Goal: Task Accomplishment & Management: Manage account settings

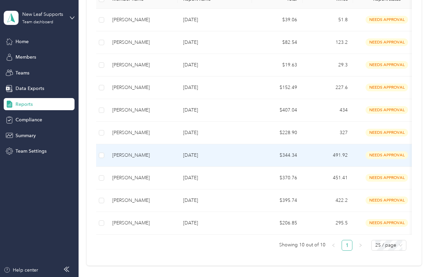
scroll to position [112, 0]
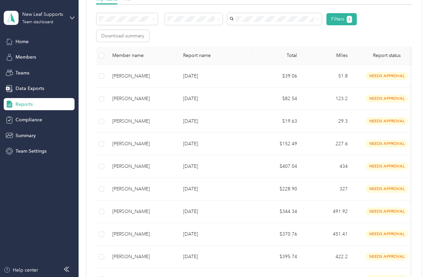
click at [25, 189] on aside "New Leaf Supports Team dashboard Home Members Teams Data Exports Reports Compli…" at bounding box center [39, 138] width 79 height 277
click at [86, 47] on div "Reports My Tasks 7 Needs my approval See reports 0 Needs my payment See reports…" at bounding box center [254, 123] width 351 height 471
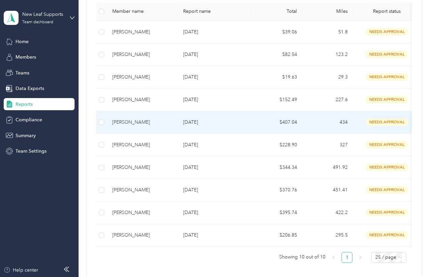
scroll to position [169, 0]
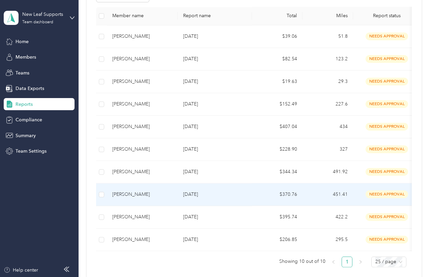
click at [139, 191] on div "[PERSON_NAME]" at bounding box center [142, 194] width 60 height 7
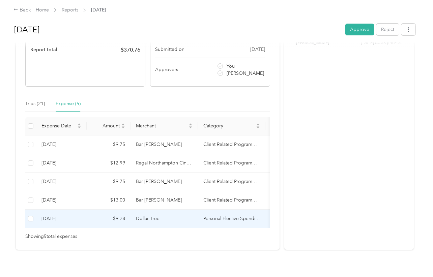
scroll to position [112, 0]
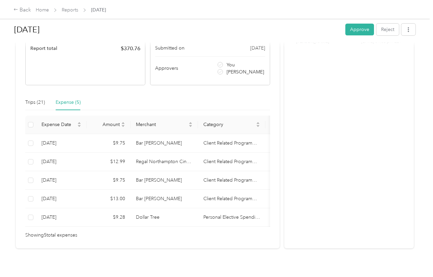
click at [40, 65] on div "Report Summary Mileage Total $ 315.99 Recorded miles 451.41 mi Variable rate $ …" at bounding box center [85, 28] width 120 height 115
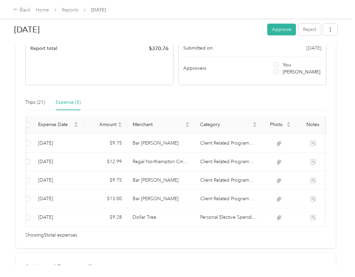
scroll to position [0, 1]
click at [132, 239] on div "Showing 5 total expenses" at bounding box center [175, 235] width 301 height 7
click at [31, 104] on div "Trips (21)" at bounding box center [35, 102] width 20 height 7
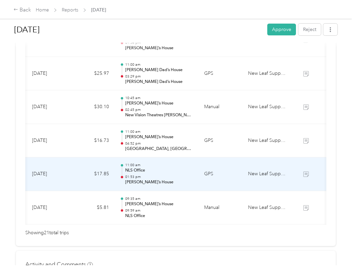
scroll to position [674, 0]
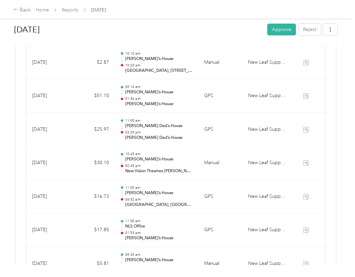
click at [345, 191] on div "[DATE] Approve Reject Needs Approval Needs approval from [PERSON_NAME] View act…" at bounding box center [175, 132] width 351 height 265
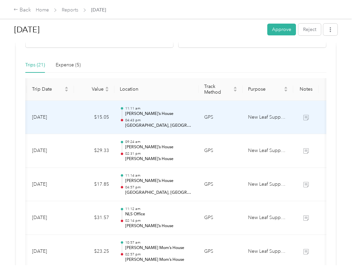
scroll to position [112, 0]
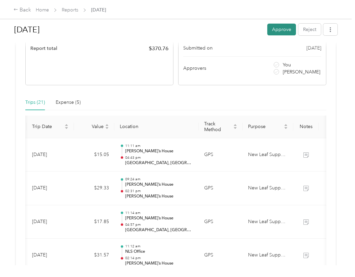
click at [275, 31] on button "Approve" at bounding box center [281, 30] width 29 height 12
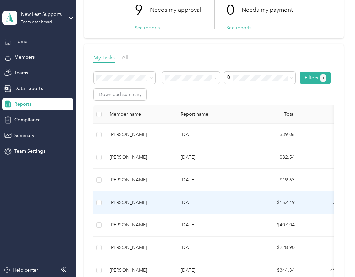
scroll to position [169, 0]
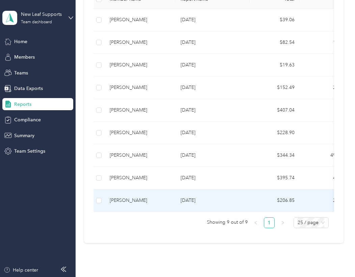
click at [136, 197] on div "[PERSON_NAME]" at bounding box center [140, 200] width 60 height 7
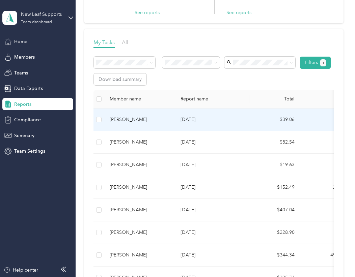
scroll to position [169, 0]
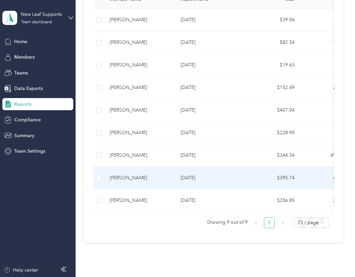
click at [134, 176] on div "[PERSON_NAME]" at bounding box center [140, 177] width 60 height 7
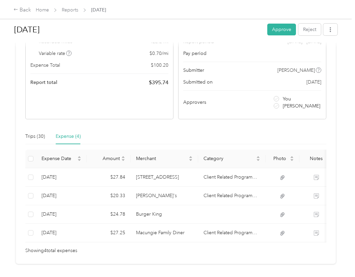
scroll to position [112, 0]
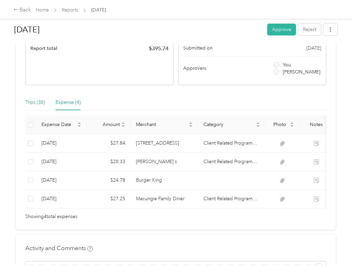
click at [31, 100] on div "Trips (30)" at bounding box center [35, 102] width 20 height 7
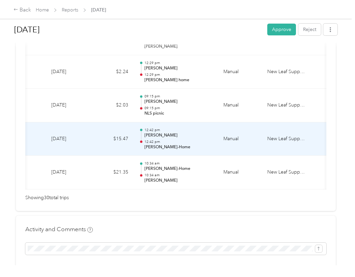
scroll to position [1012, 0]
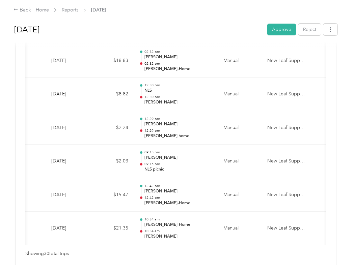
click at [215, 24] on h1 "[DATE]" at bounding box center [138, 30] width 248 height 16
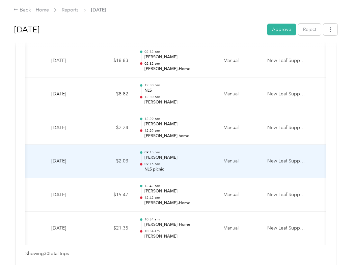
click at [189, 167] on p "NLS picnic" at bounding box center [178, 170] width 68 height 6
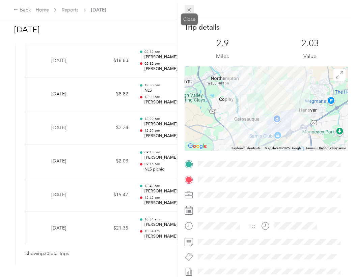
click at [191, 12] on icon at bounding box center [189, 10] width 6 height 6
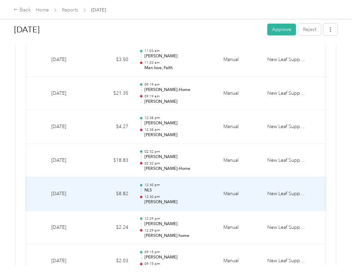
scroll to position [899, 0]
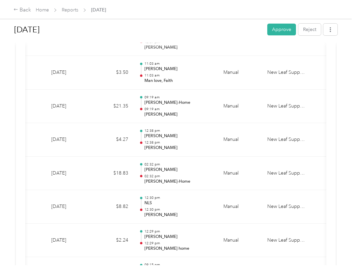
click at [159, 271] on div "Back Home Reports [DATE] [DATE] Approve Reject Needs Approval Needs approval fr…" at bounding box center [175, 138] width 351 height 277
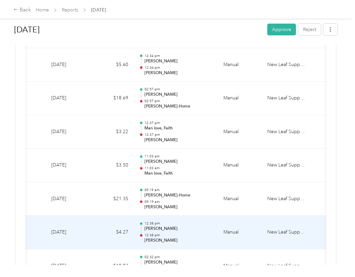
scroll to position [787, 0]
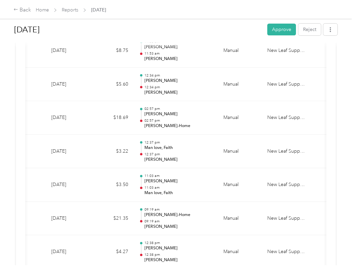
click at [191, 270] on div "Back Home Reports [DATE] [DATE] Approve Reject Needs Approval Needs approval fr…" at bounding box center [175, 138] width 351 height 277
click at [153, 274] on div "Back Home Reports [DATE] [DATE] Approve Reject Needs Approval Needs approval fr…" at bounding box center [175, 138] width 351 height 277
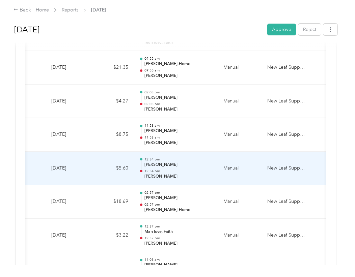
scroll to position [730, 0]
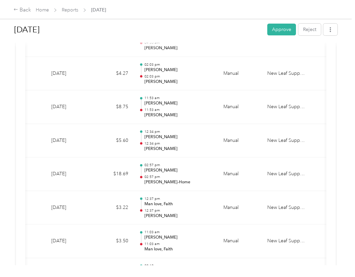
click at [176, 266] on div "Back Home Reports [DATE] [DATE] Approve Reject Needs Approval Needs approval fr…" at bounding box center [175, 138] width 351 height 277
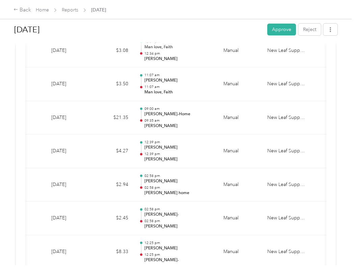
scroll to position [337, 0]
